Goal: Information Seeking & Learning: Learn about a topic

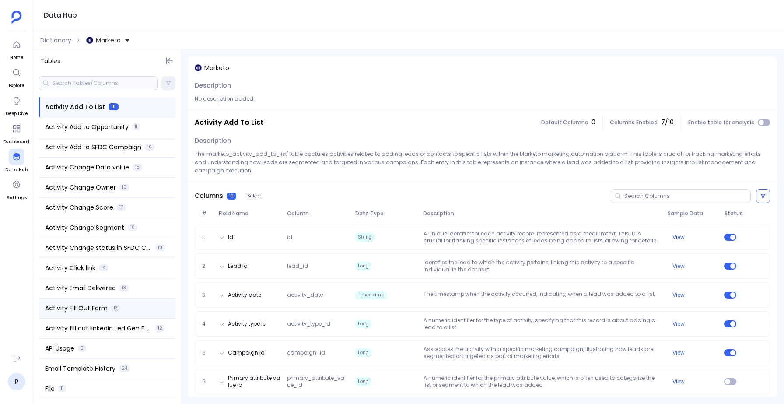
scroll to position [169, 0]
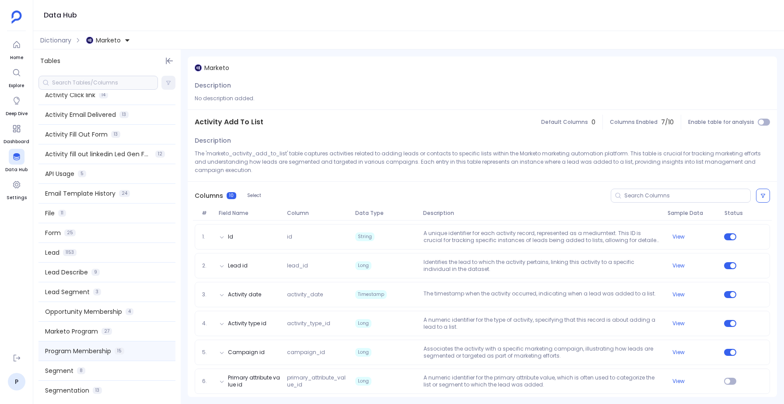
click at [79, 347] on span "Program Membership" at bounding box center [78, 351] width 66 height 9
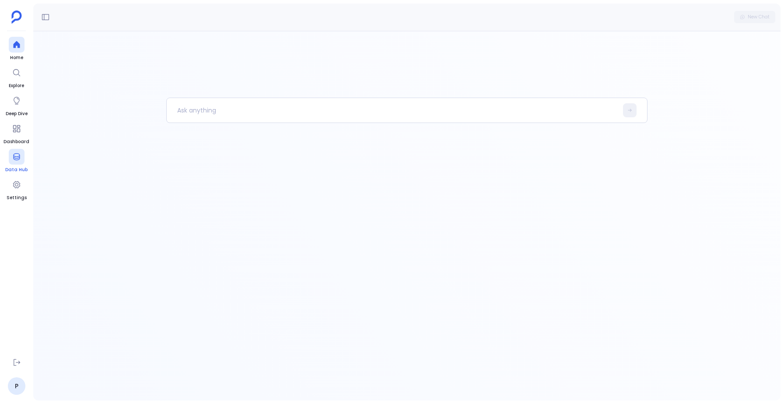
click at [11, 159] on div at bounding box center [17, 157] width 16 height 16
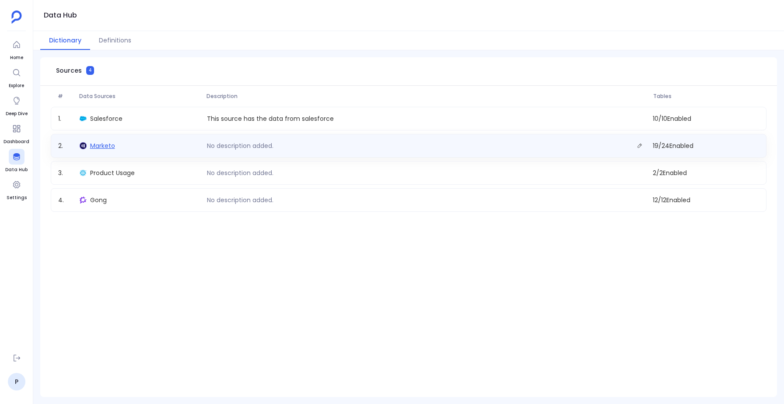
click at [98, 141] on span "Marketo" at bounding box center [102, 145] width 25 height 9
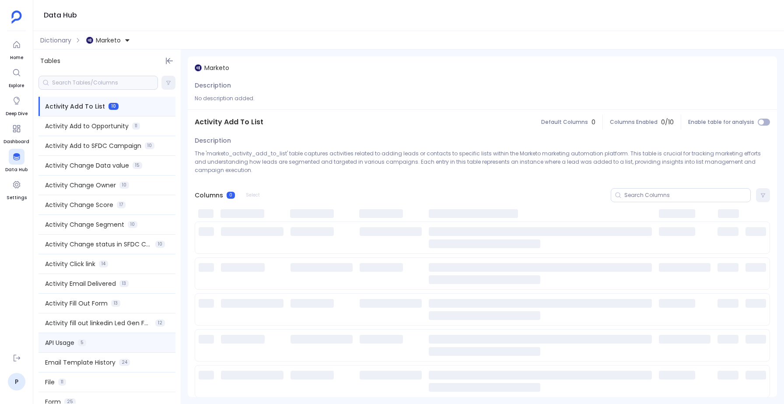
scroll to position [169, 0]
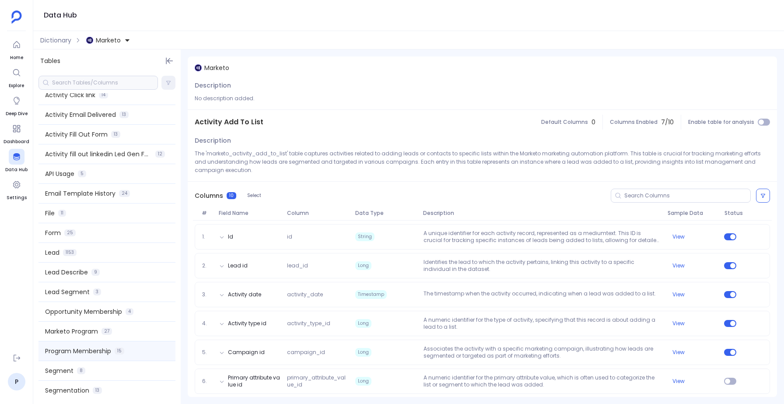
click at [93, 356] on div "Program Membership 15" at bounding box center [107, 350] width 137 height 19
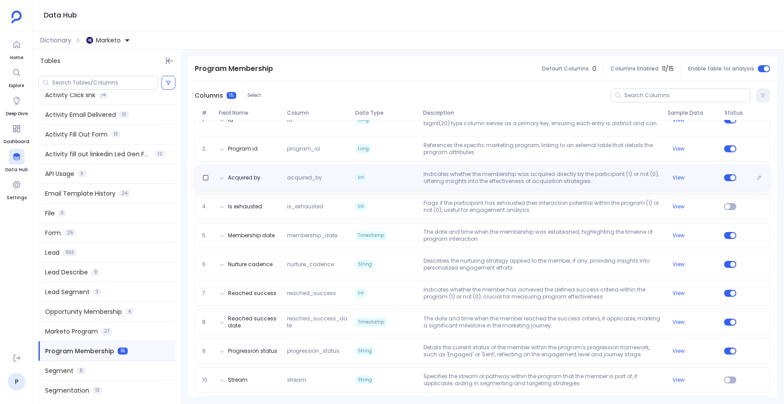
scroll to position [143, 0]
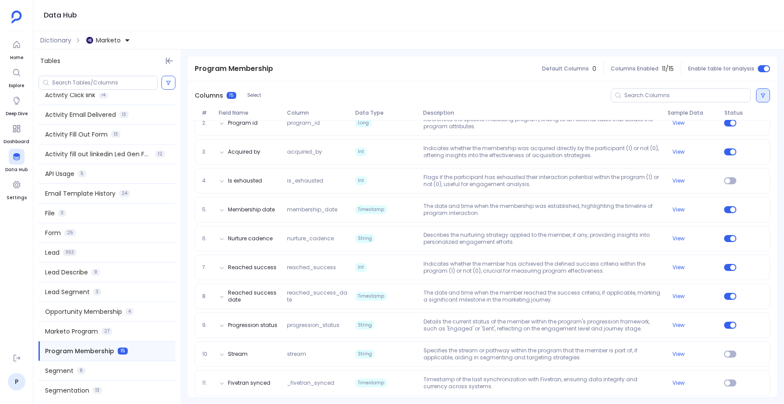
click at [765, 98] on button at bounding box center [763, 95] width 14 height 14
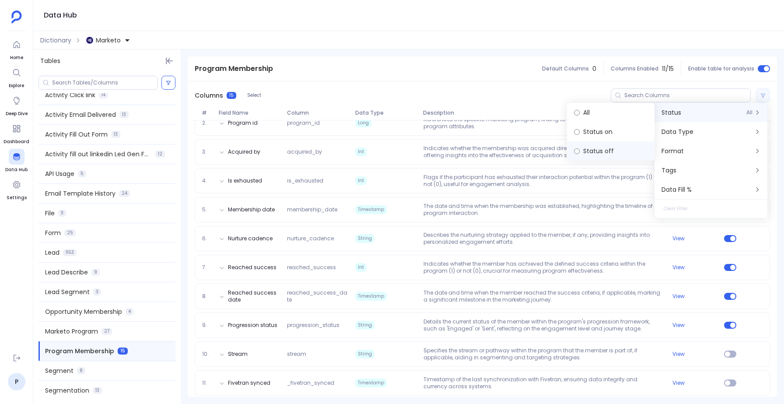
click at [584, 155] on label "Status off" at bounding box center [611, 150] width 88 height 19
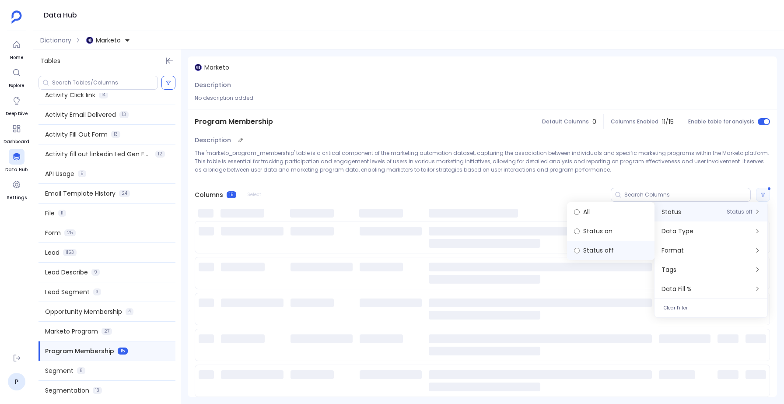
scroll to position [0, 0]
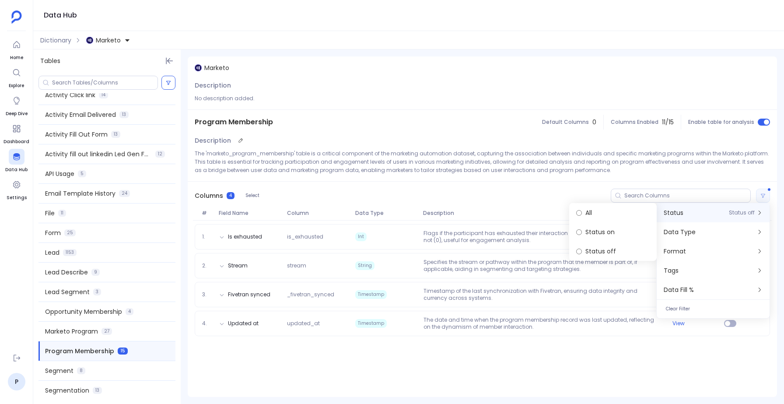
click at [437, 158] on p "The 'marketo_program_membership' table is a critical component of the marketing…" at bounding box center [482, 161] width 575 height 25
click at [19, 380] on link "P" at bounding box center [17, 382] width 18 height 18
